Goal: Find specific page/section: Find specific page/section

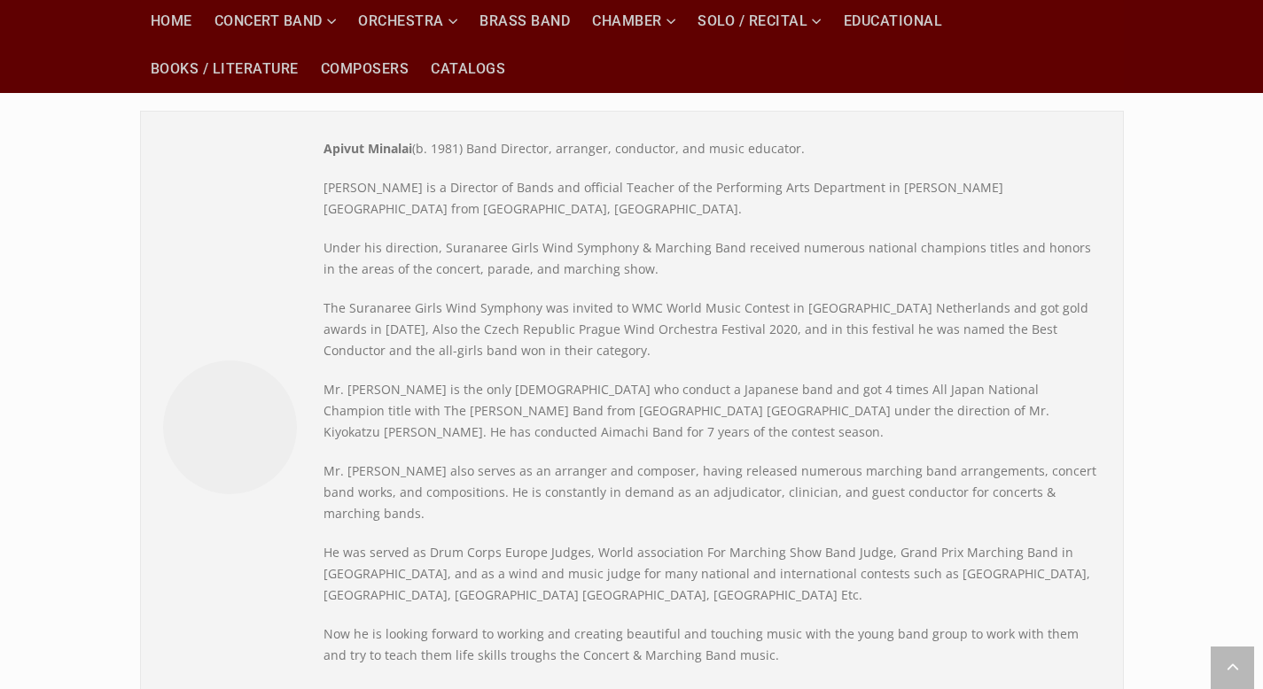
scroll to position [152, 0]
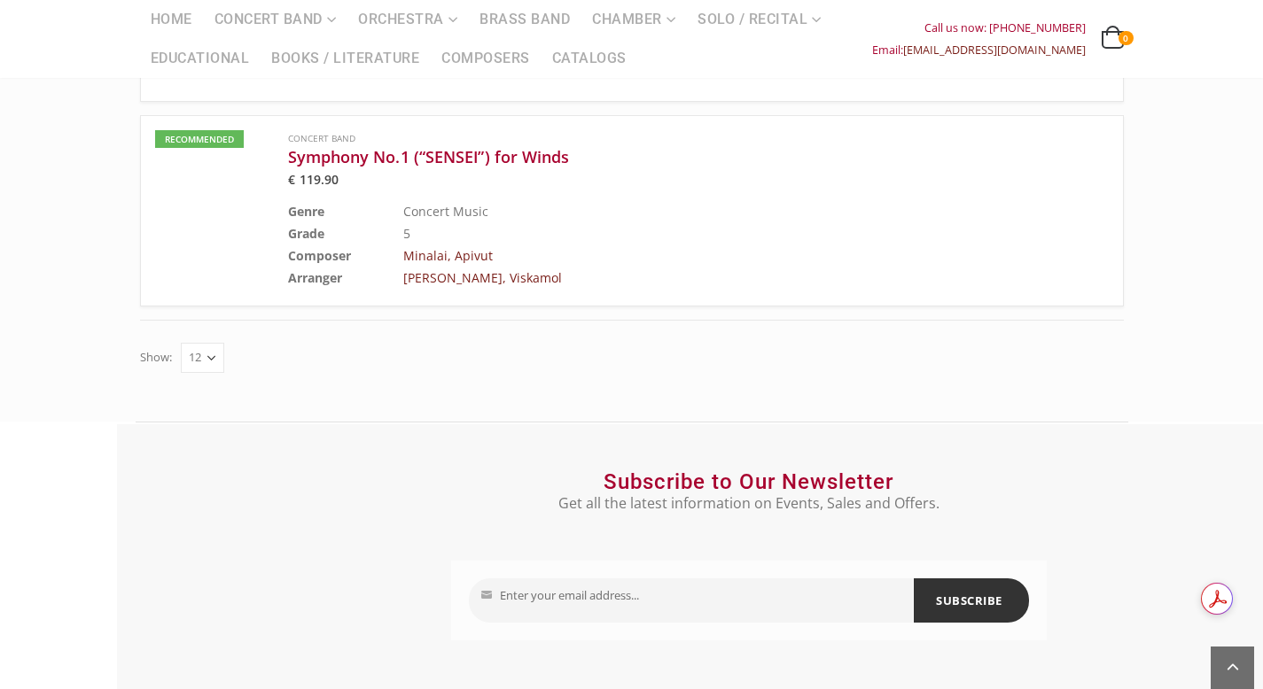
scroll to position [1301, 0]
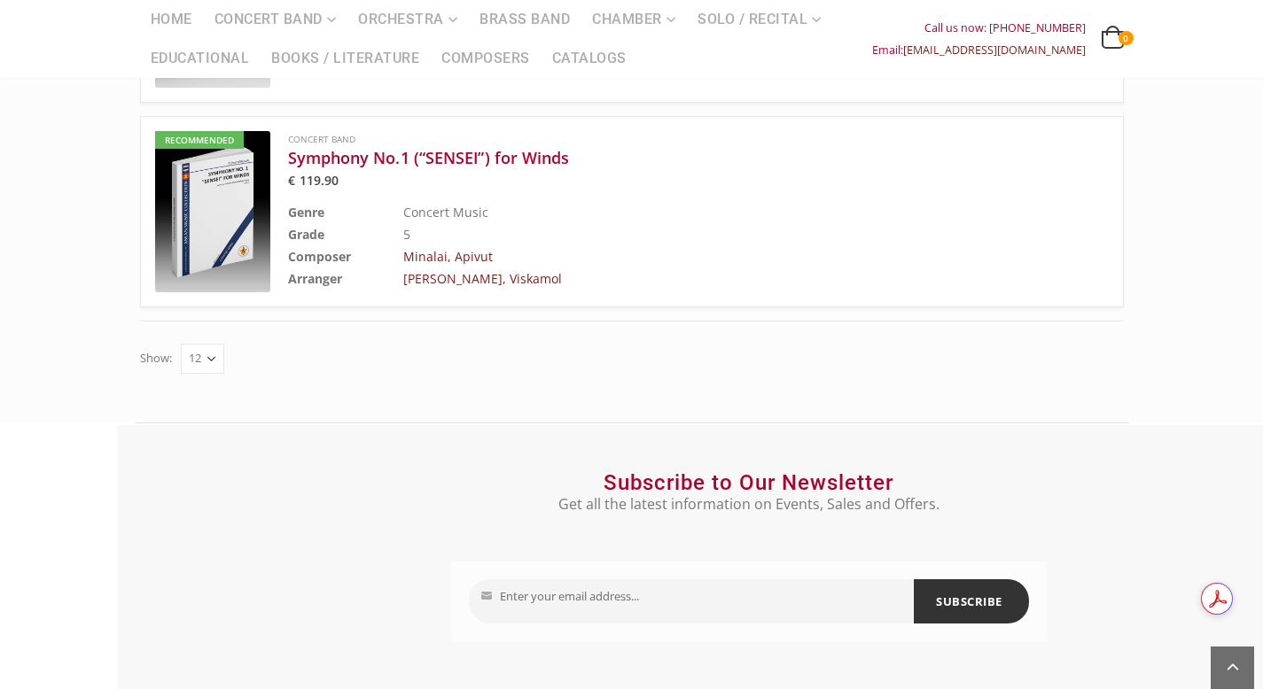
click at [181, 344] on select "12 24 36" at bounding box center [202, 359] width 43 height 30
select select "36"
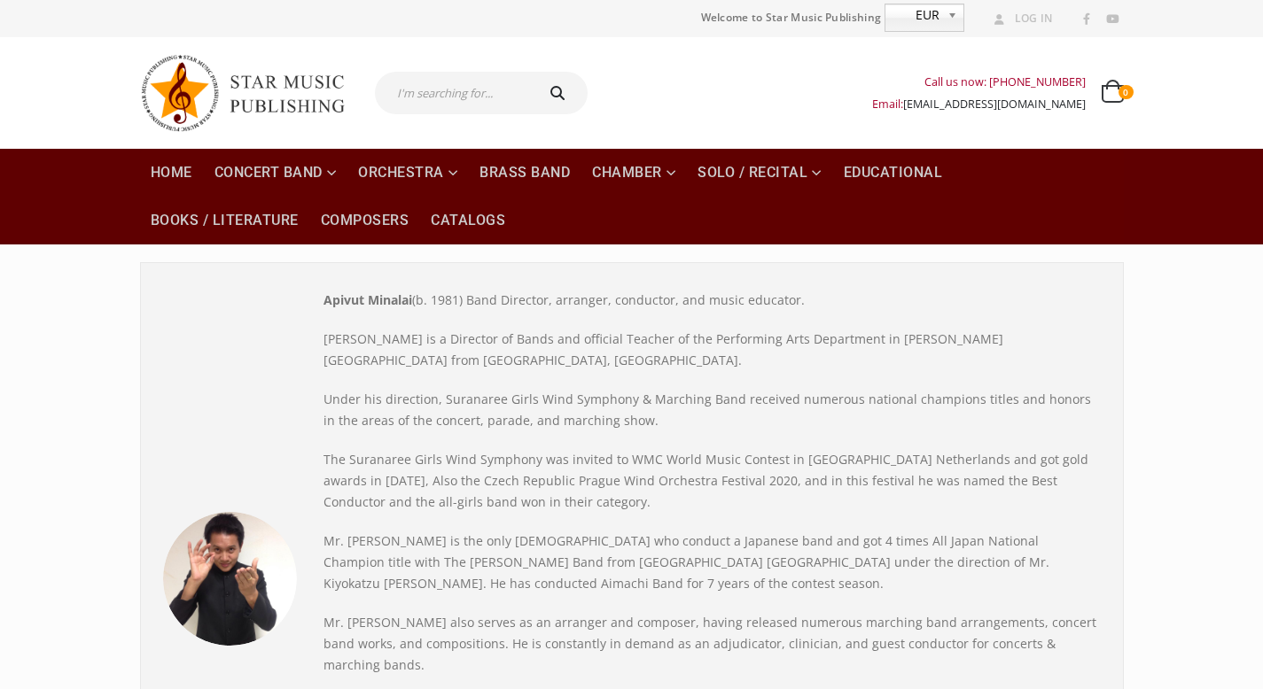
scroll to position [775, 0]
